Goal: Transaction & Acquisition: Purchase product/service

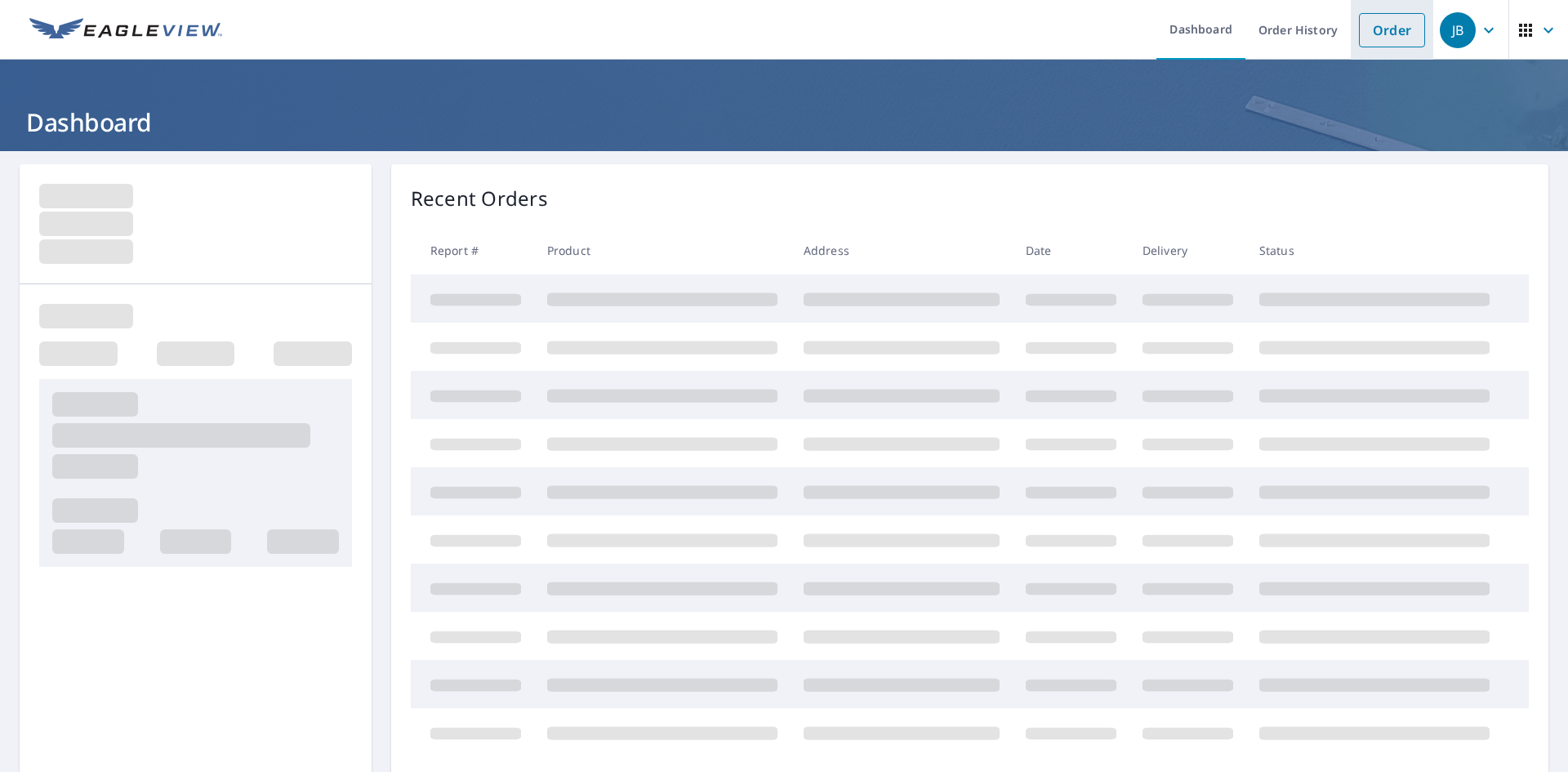
click at [1365, 42] on link "Order" at bounding box center [1392, 30] width 66 height 35
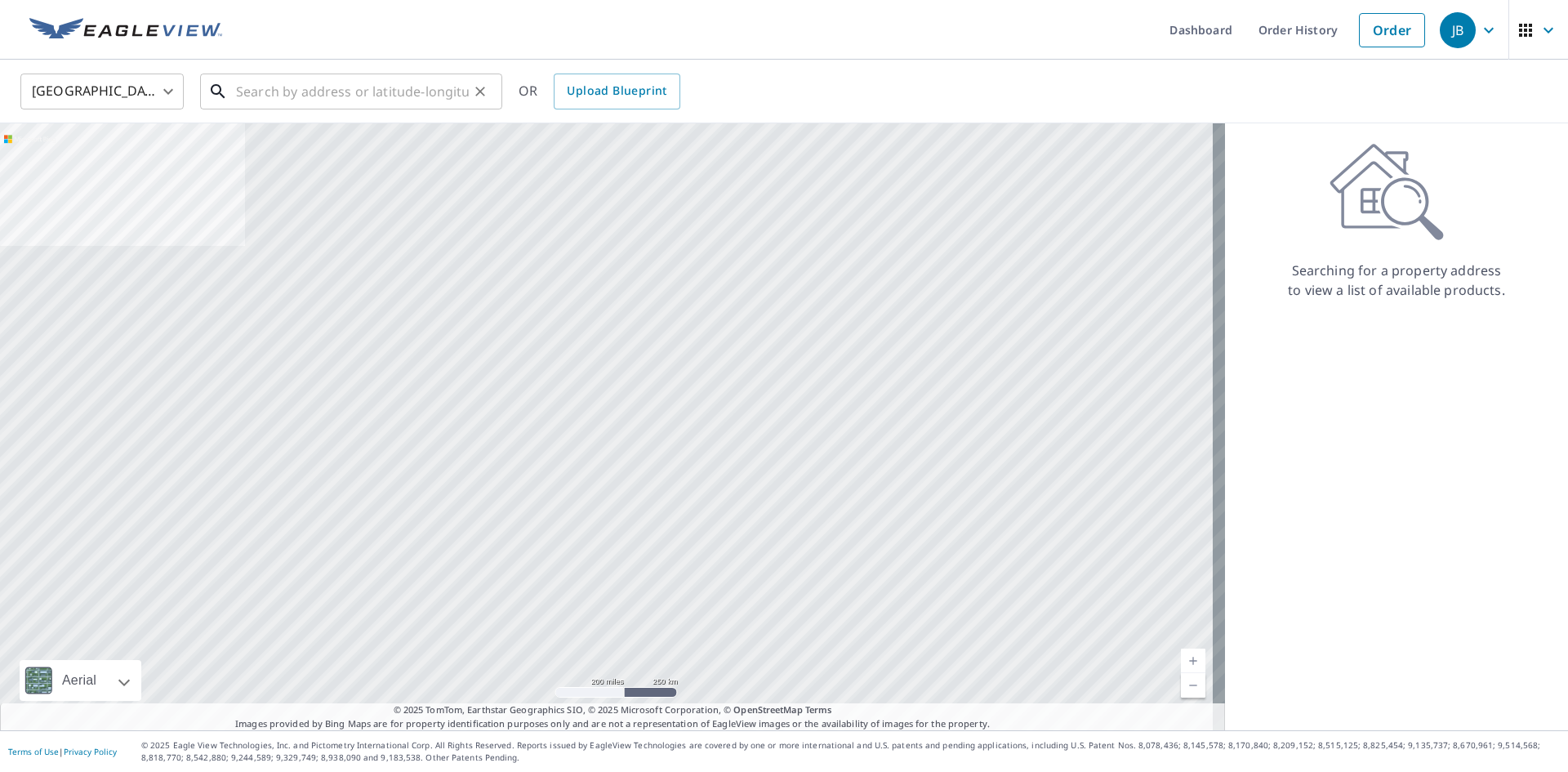
click at [299, 94] on input "text" at bounding box center [353, 91] width 233 height 45
click at [355, 100] on input "text" at bounding box center [353, 91] width 233 height 45
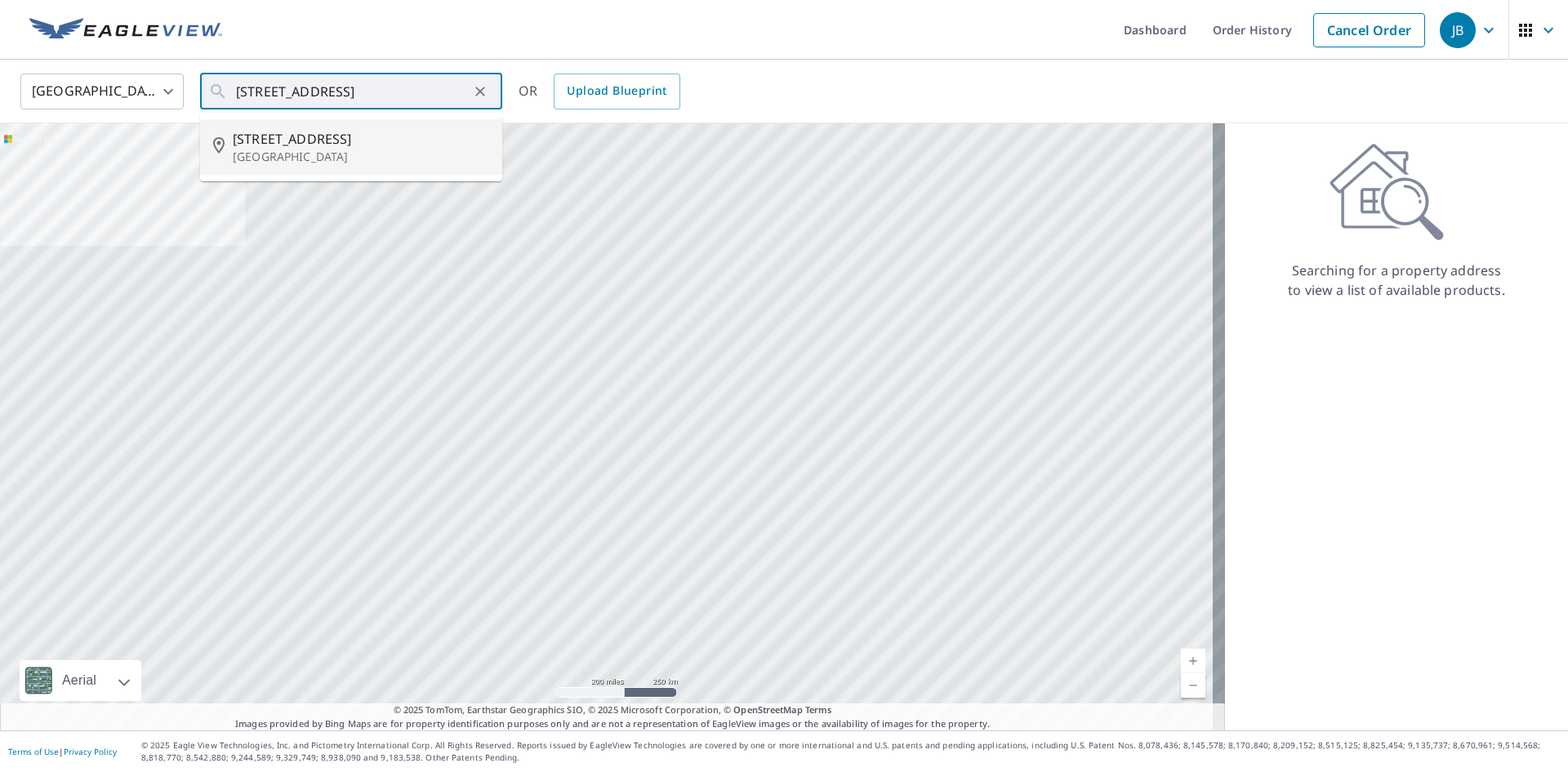
type input "[STREET_ADDRESS]"
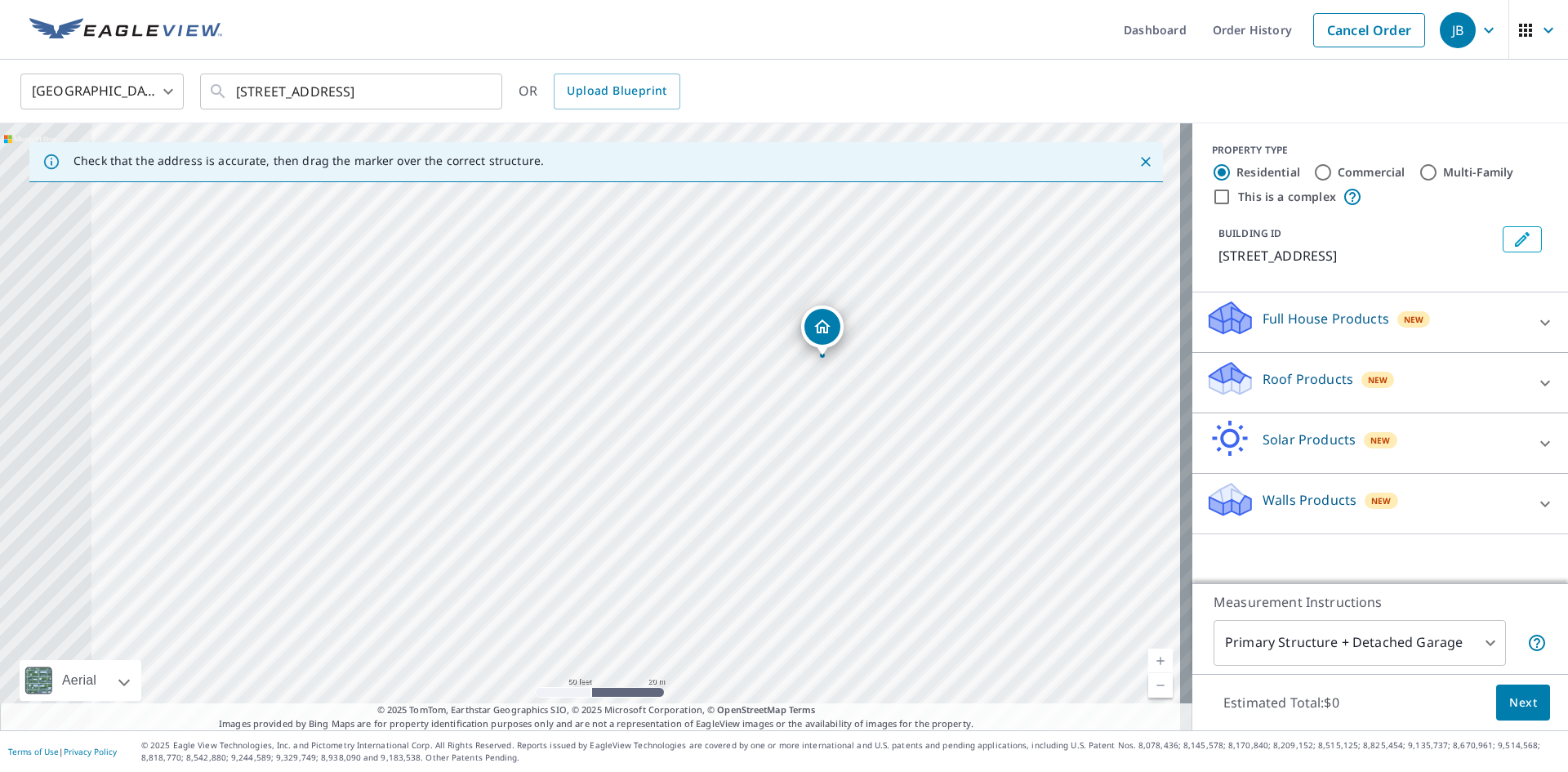
drag, startPoint x: 578, startPoint y: 480, endPoint x: 914, endPoint y: 396, distance: 346.3
click at [914, 396] on div "[STREET_ADDRESS]" at bounding box center [596, 427] width 1193 height 607
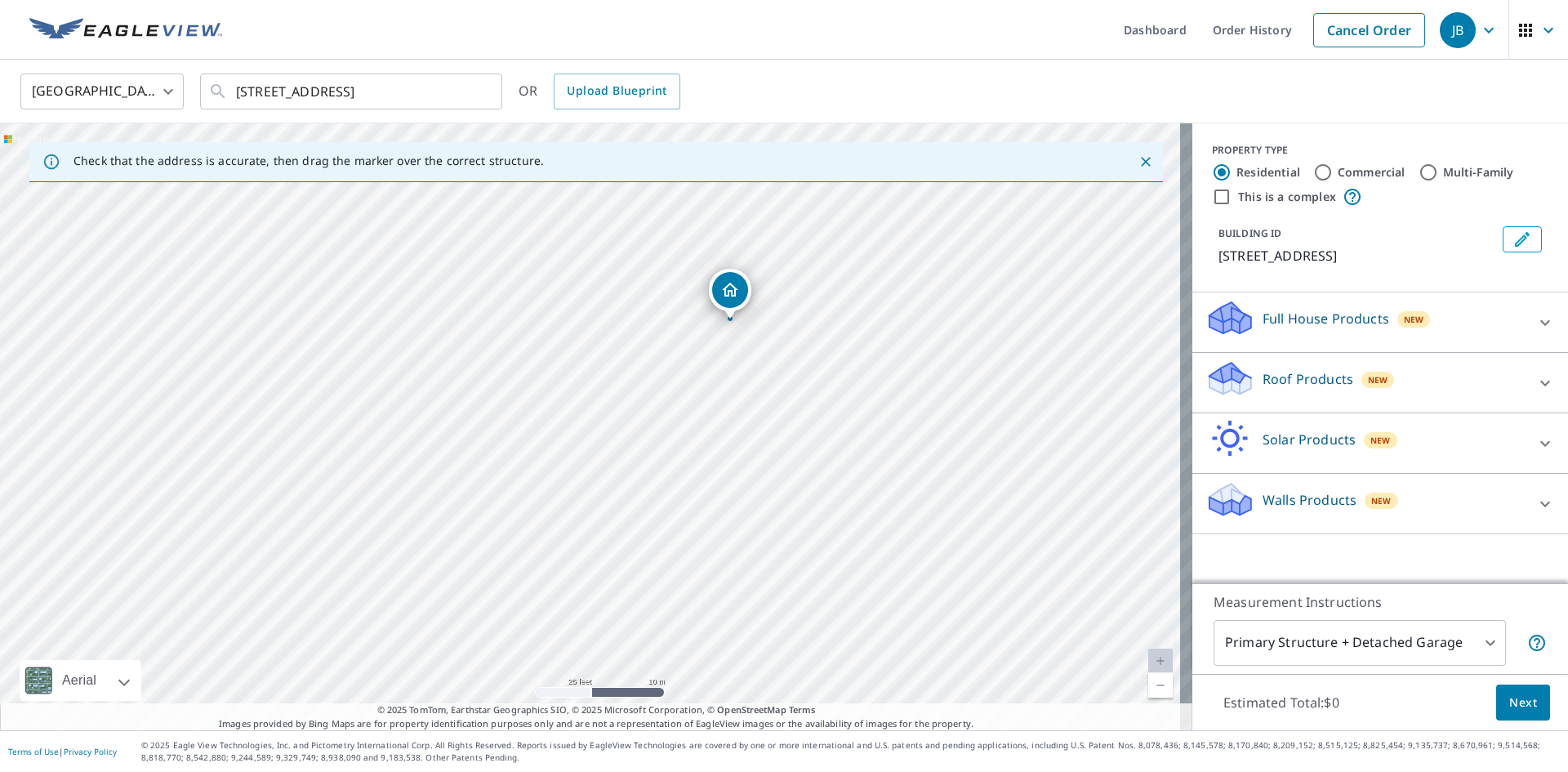
click at [1311, 310] on p "Full House Products" at bounding box center [1325, 319] width 126 height 20
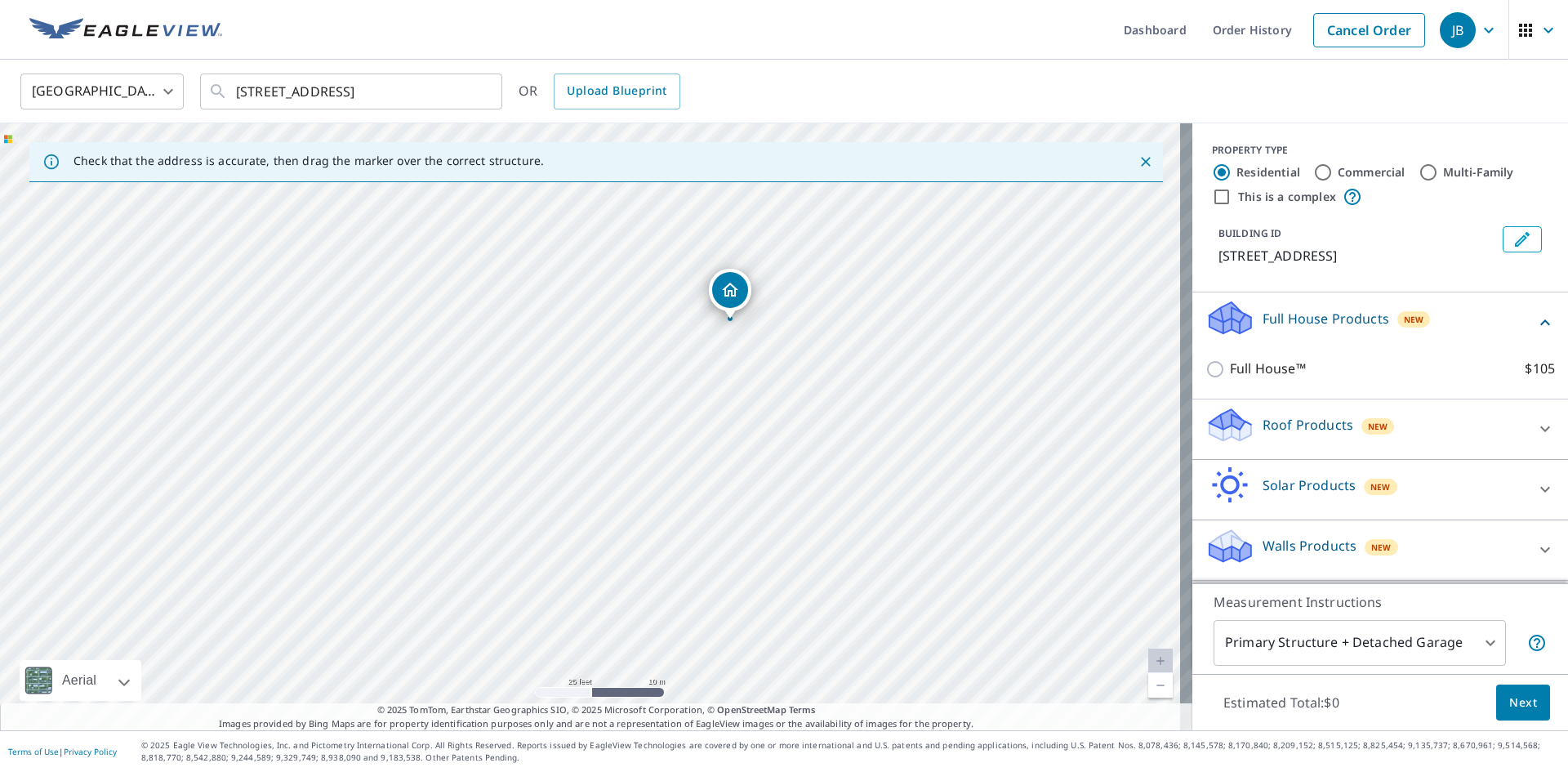
click at [1311, 311] on p "Full House Products" at bounding box center [1325, 319] width 126 height 20
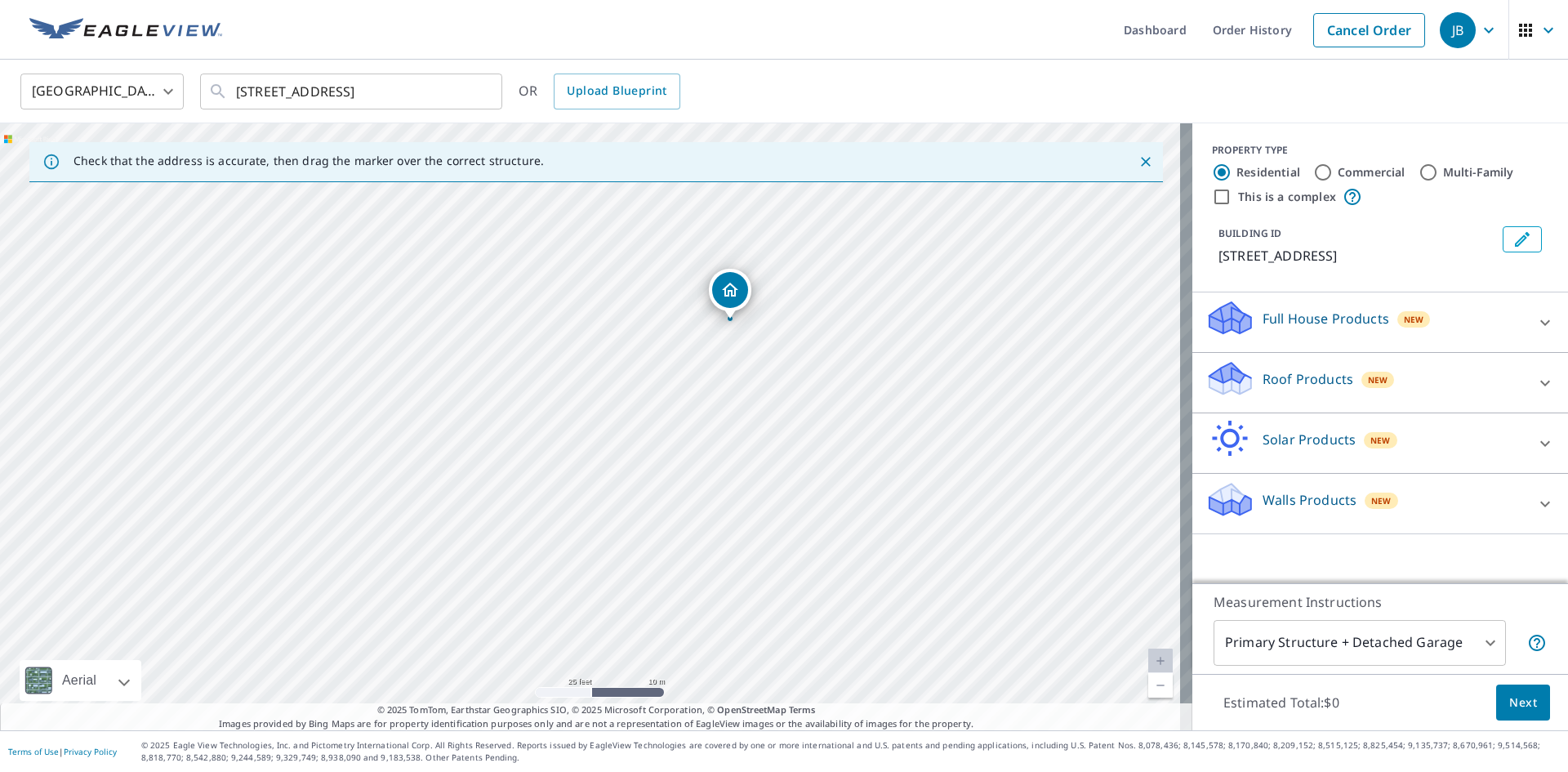
click at [1309, 379] on p "Roof Products" at bounding box center [1308, 379] width 91 height 20
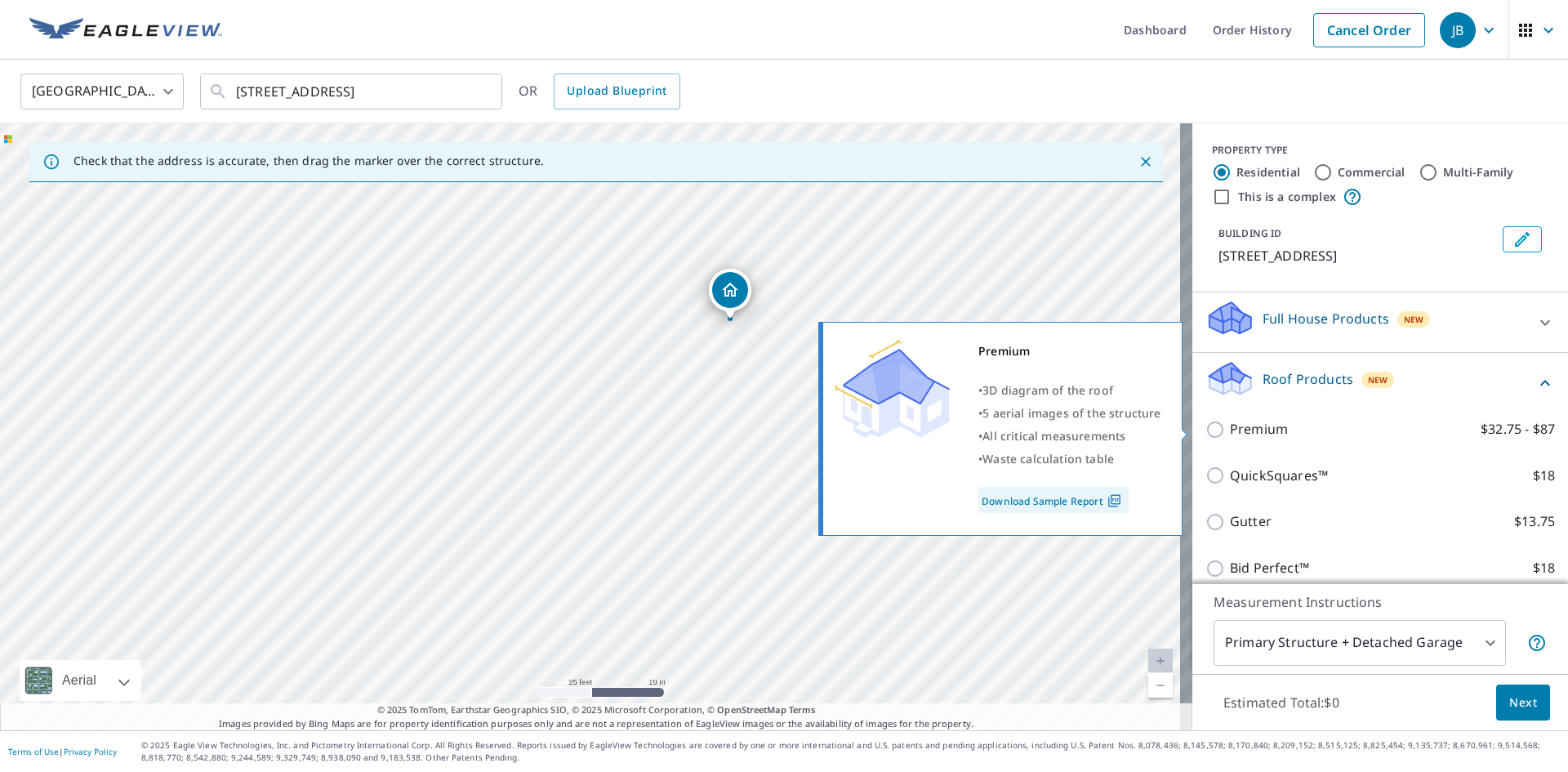
click at [1230, 432] on p "Premium" at bounding box center [1259, 429] width 58 height 20
click at [1230, 432] on input "Premium $32.75 - $87" at bounding box center [1217, 430] width 25 height 20
checkbox input "true"
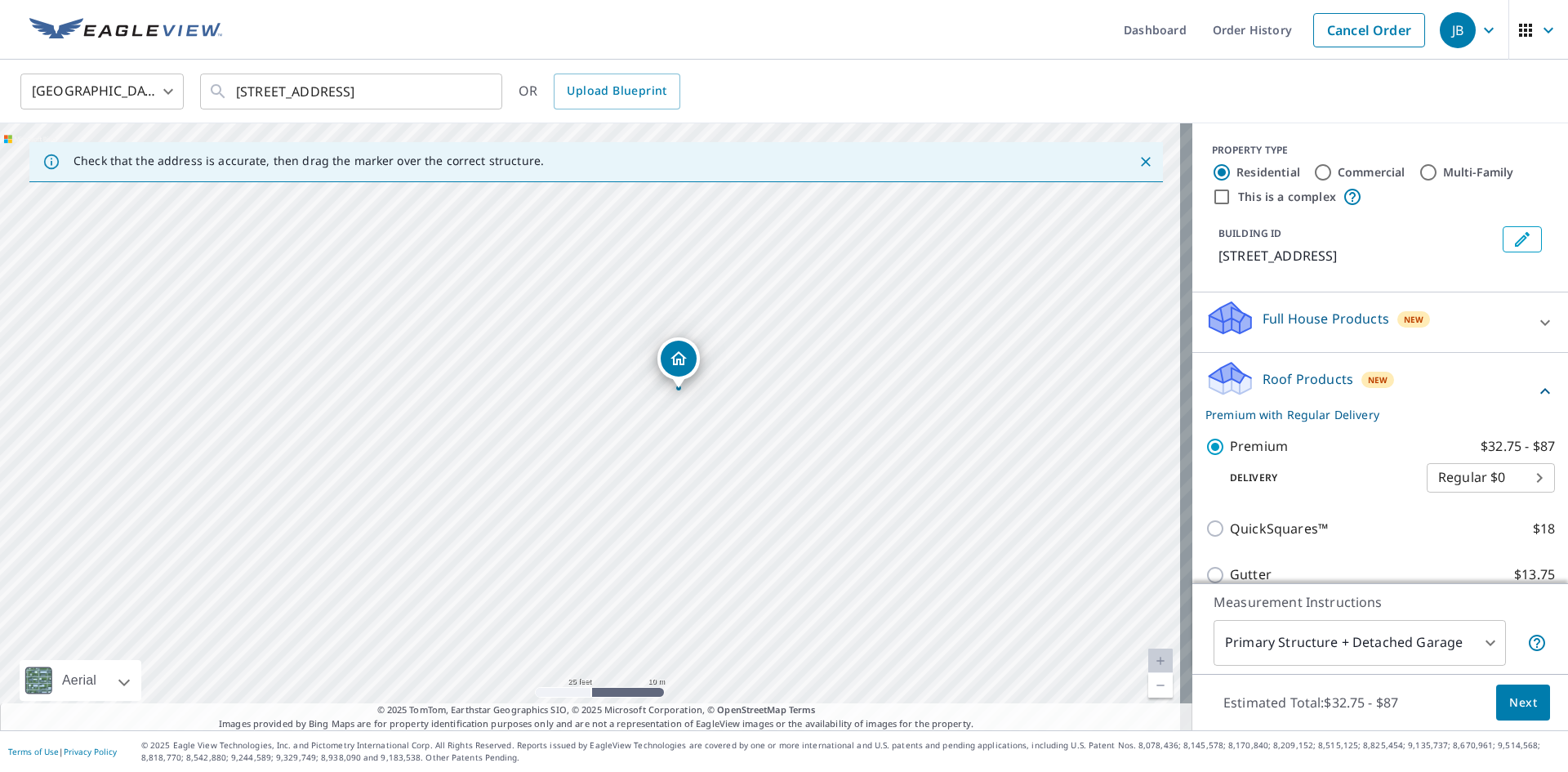
drag, startPoint x: 584, startPoint y: 487, endPoint x: 673, endPoint y: 451, distance: 96.0
click at [673, 451] on div "[STREET_ADDRESS]" at bounding box center [596, 427] width 1193 height 607
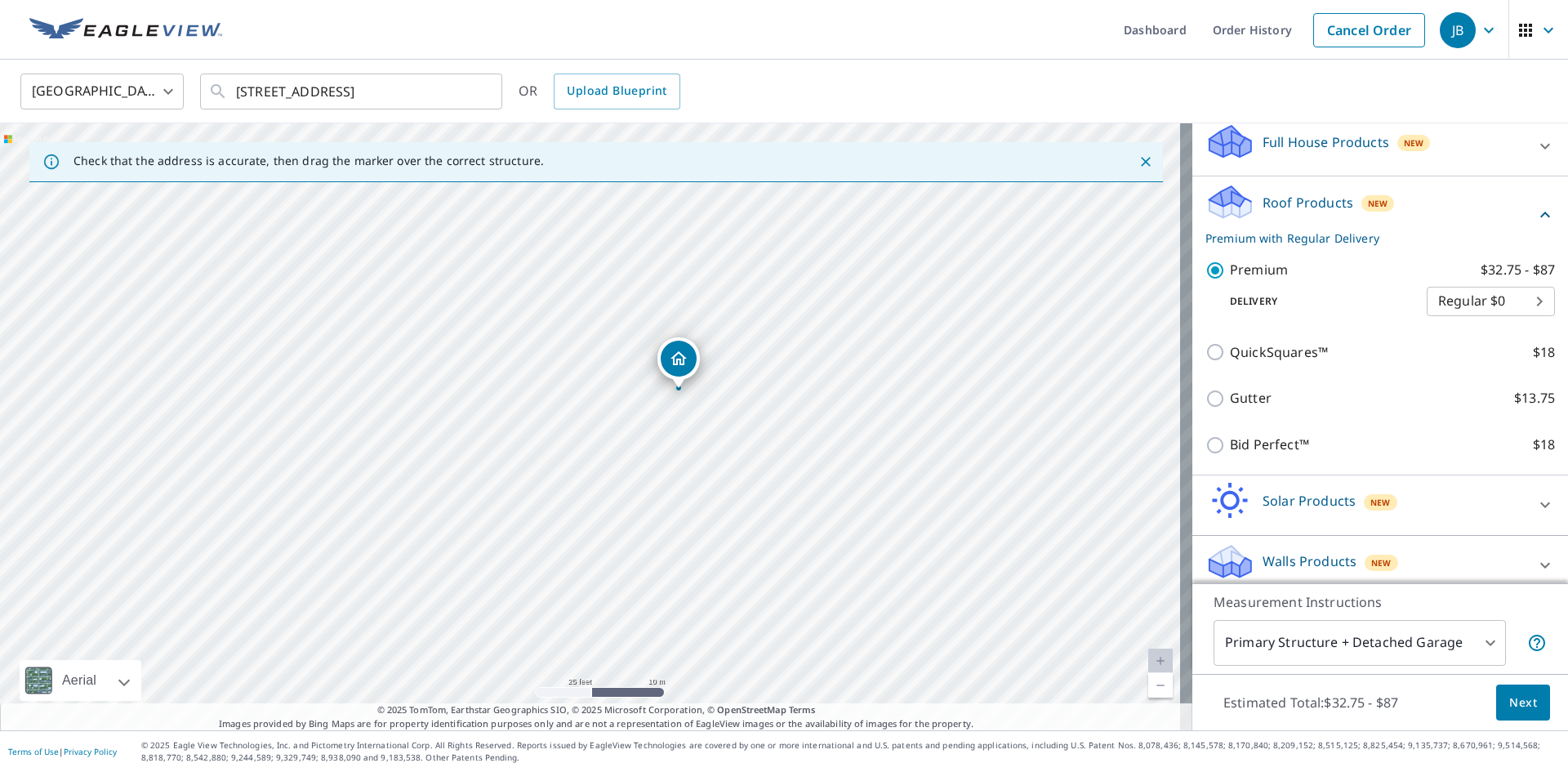
scroll to position [189, 0]
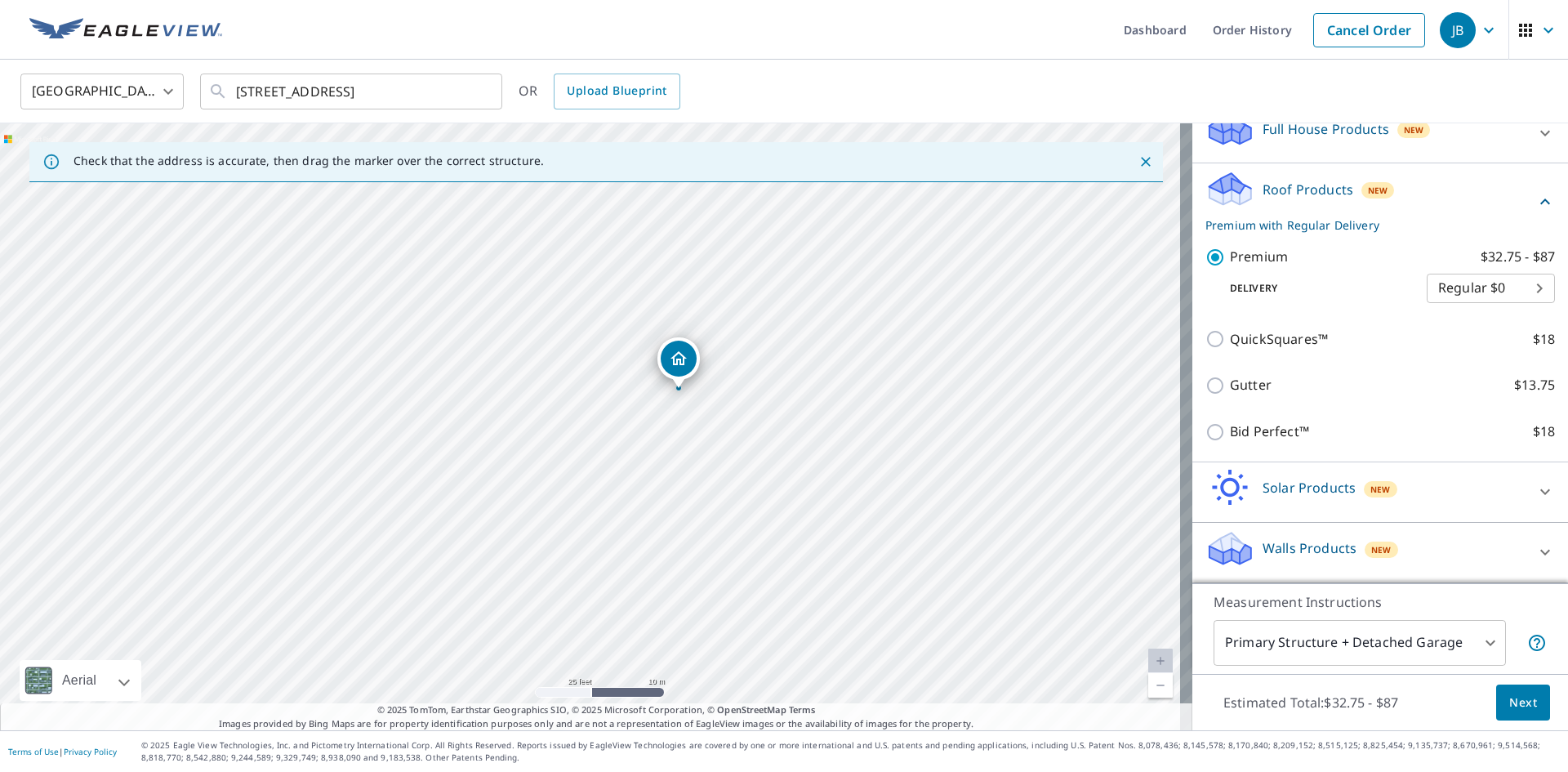
click at [1525, 697] on button "Next" at bounding box center [1523, 703] width 54 height 36
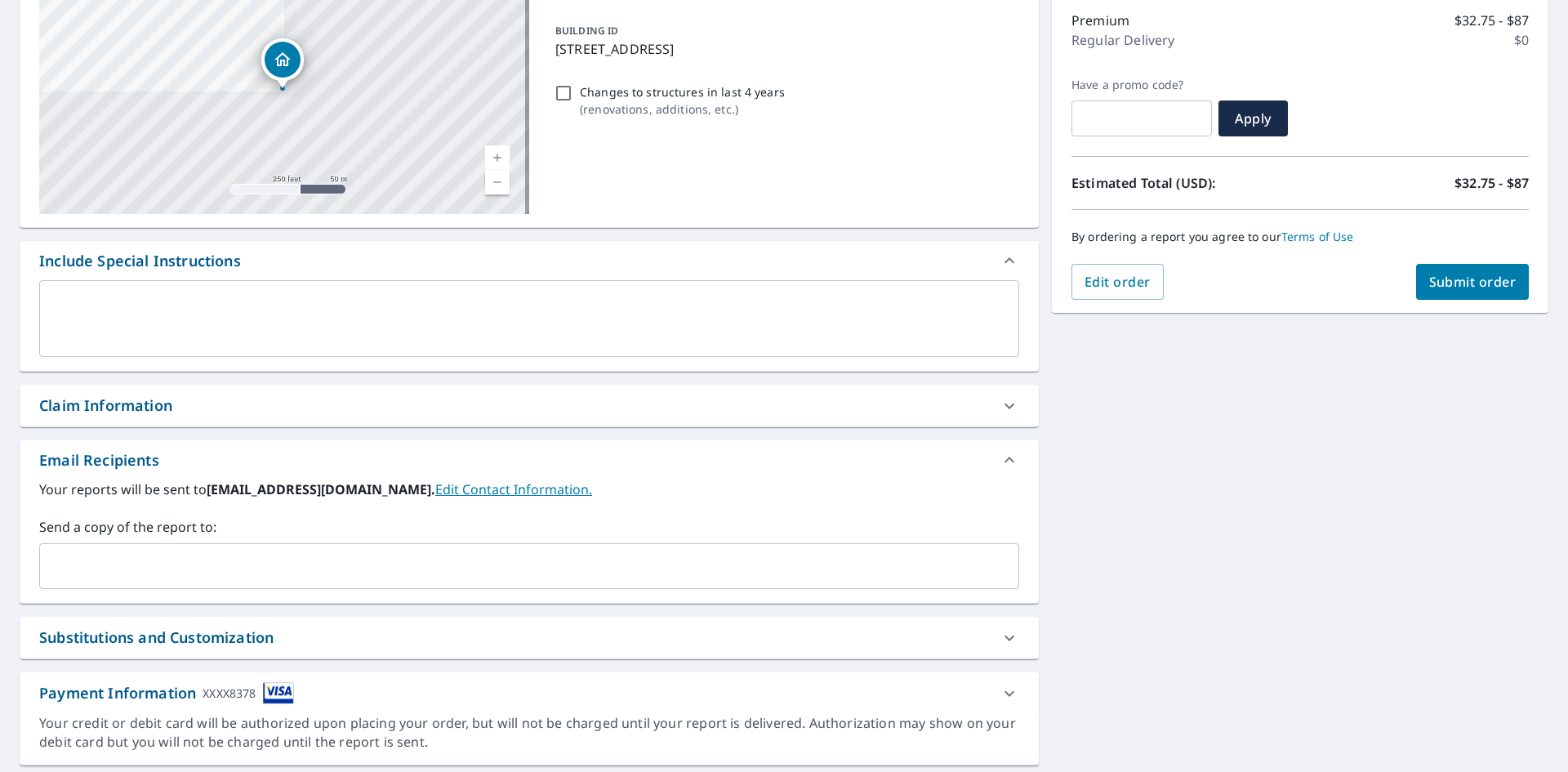
scroll to position [246, 0]
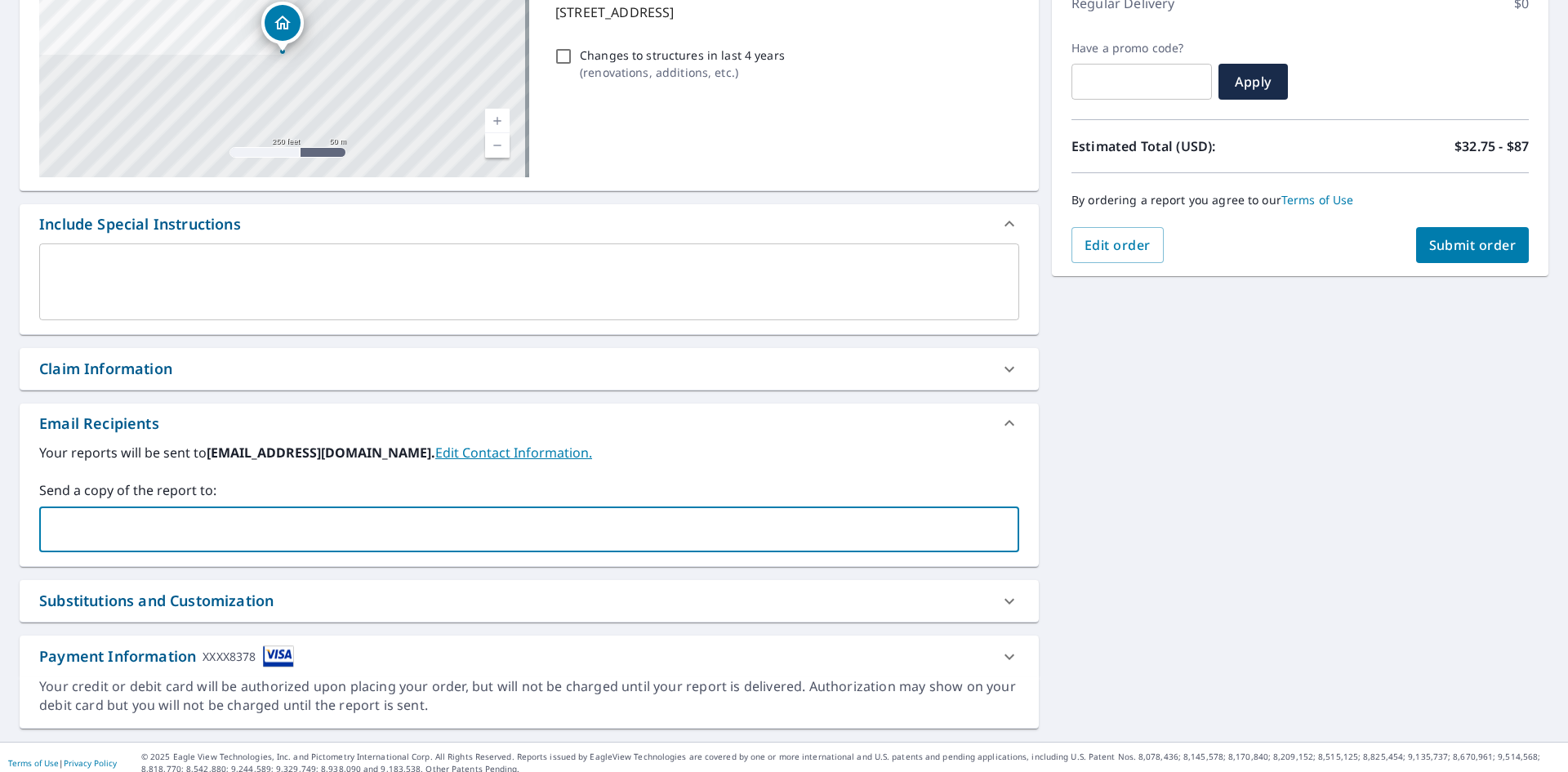
click at [276, 518] on input "text" at bounding box center [516, 529] width 941 height 31
type input "[EMAIL_ADDRESS][DOMAIN_NAME]"
type input "[PERSON_NAME]"
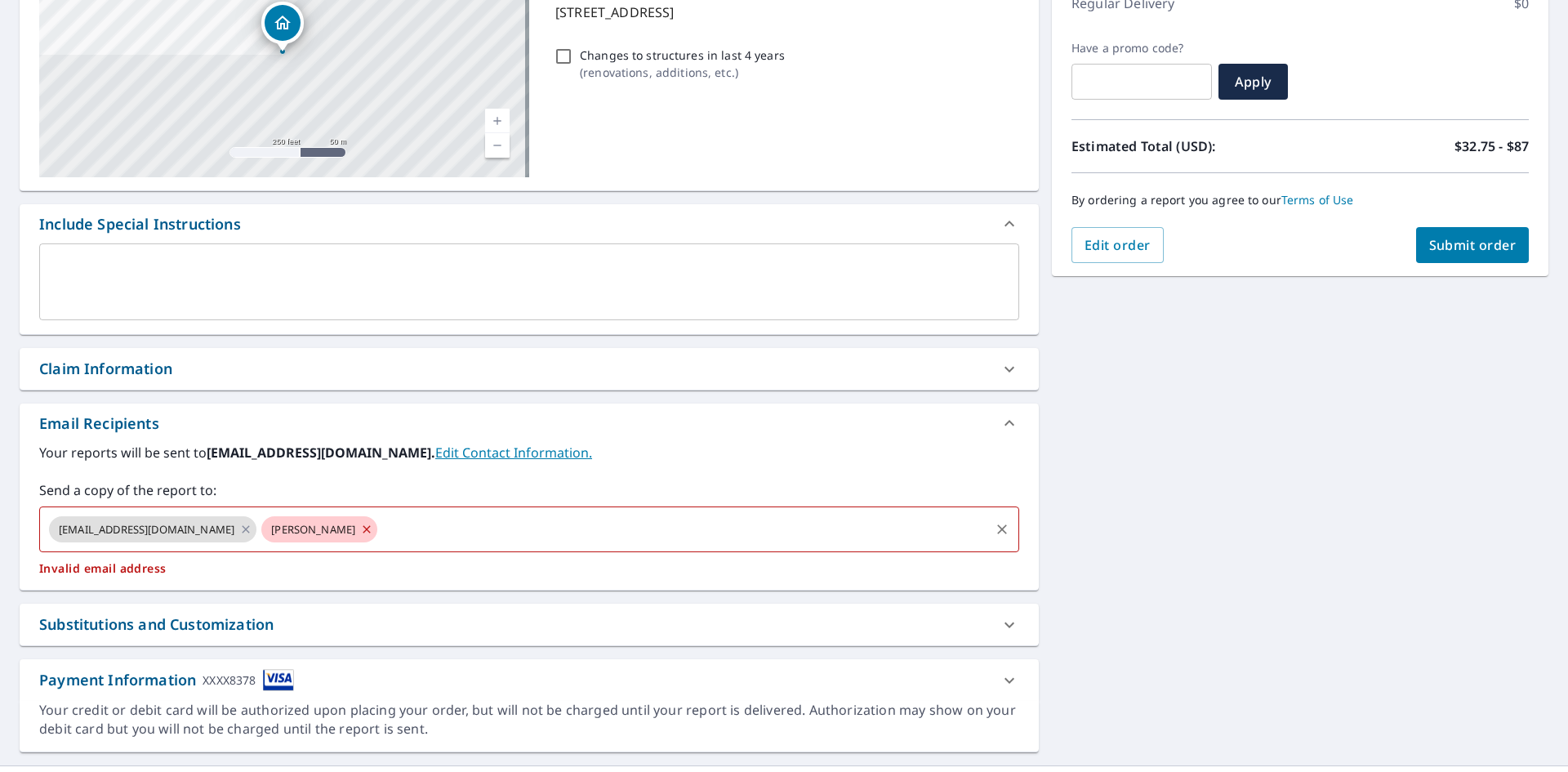
click at [360, 528] on icon at bounding box center [366, 529] width 13 height 18
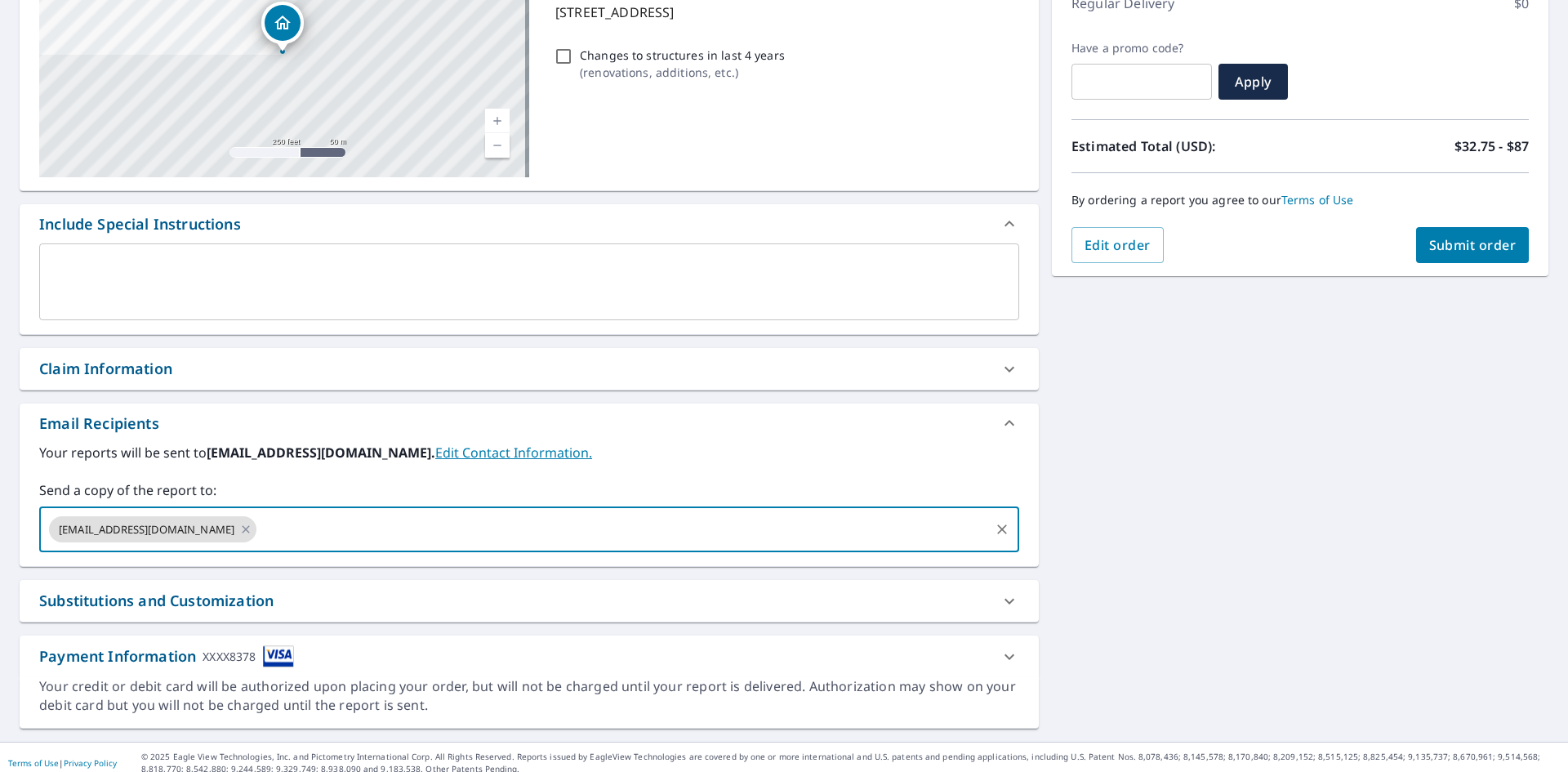
click at [603, 525] on input "text" at bounding box center [624, 529] width 729 height 31
paste input "[EMAIL_ADDRESS][DOMAIN_NAME]"
type input "[EMAIL_ADDRESS][DOMAIN_NAME]"
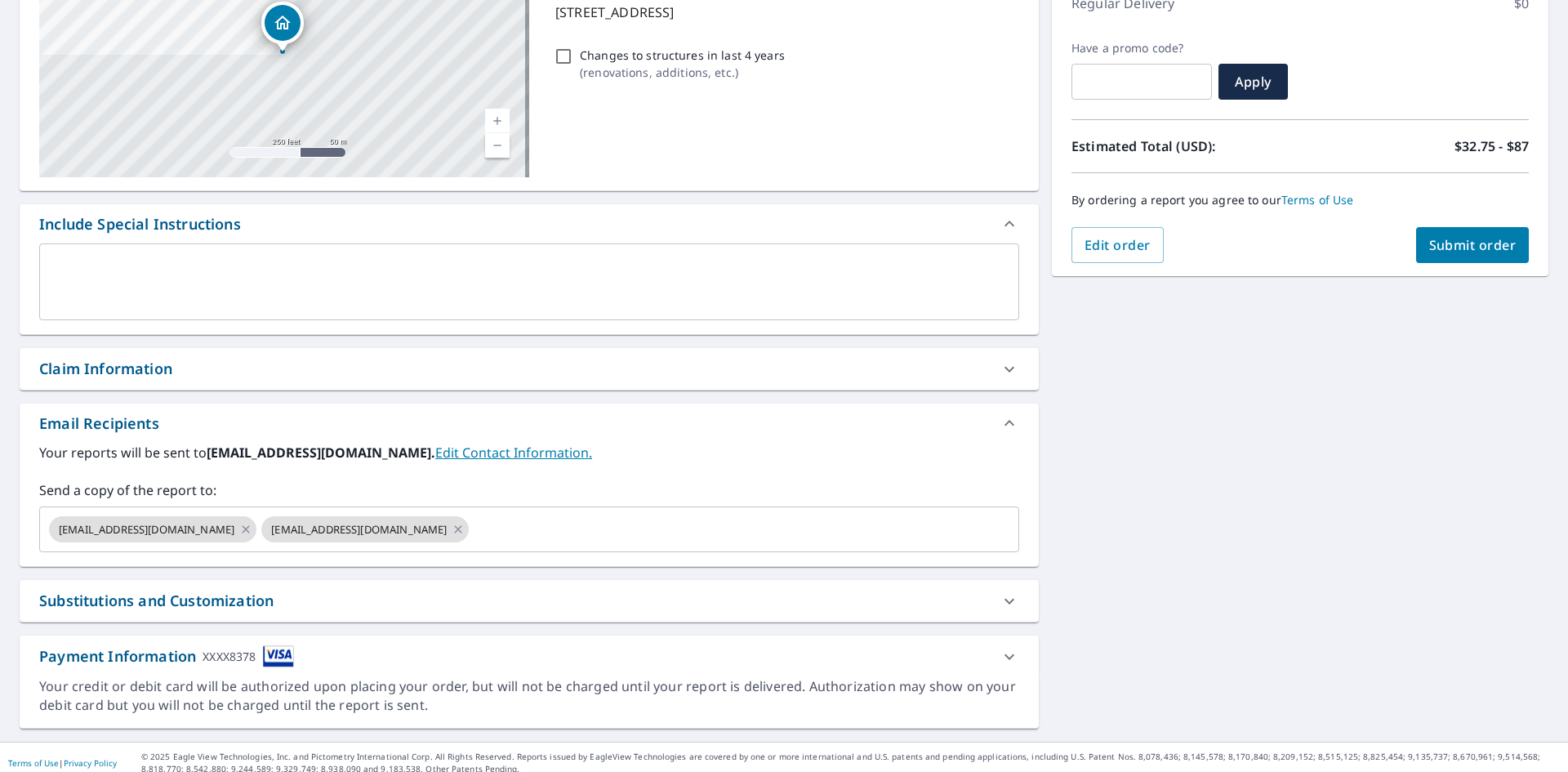
click at [1164, 512] on div "[STREET_ADDRESS] Aerial Road A standard road map Aerial A detailed look from ab…" at bounding box center [784, 324] width 1568 height 836
click at [1468, 246] on span "Submit order" at bounding box center [1473, 246] width 87 height 18
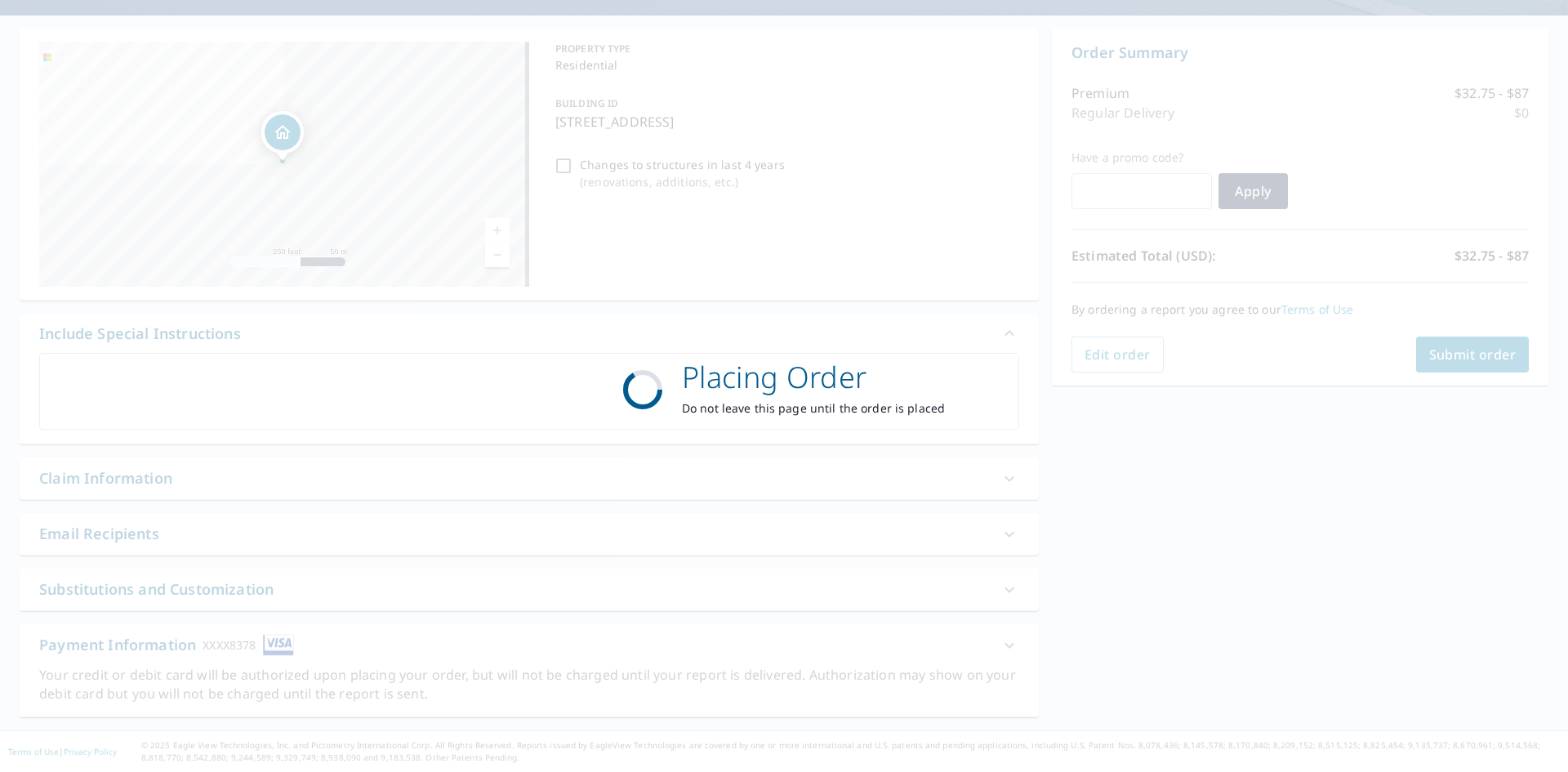
scroll to position [135, 0]
